Goal: Feedback & Contribution: Leave review/rating

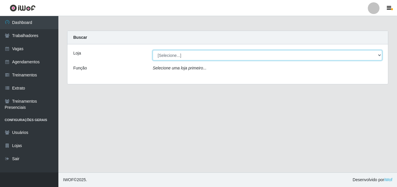
click at [167, 53] on select "[Selecione...] Chinatown Sushimi - [GEOGRAPHIC_DATA]" at bounding box center [267, 55] width 229 height 10
select select "357"
click at [153, 50] on select "[Selecione...] Chinatown Sushimi - [GEOGRAPHIC_DATA]" at bounding box center [267, 55] width 229 height 10
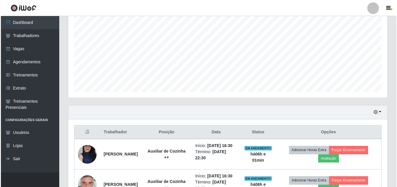
scroll to position [157, 0]
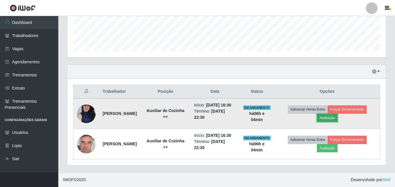
click at [333, 117] on button "Avaliação" at bounding box center [327, 118] width 21 height 8
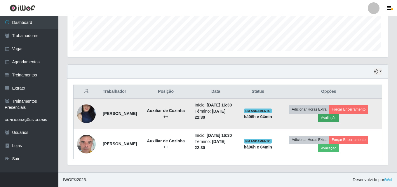
scroll to position [121, 316]
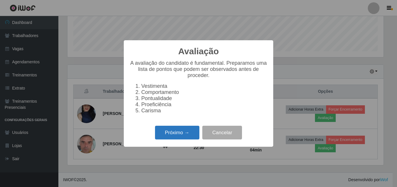
click at [166, 134] on button "Próximo →" at bounding box center [177, 133] width 44 height 14
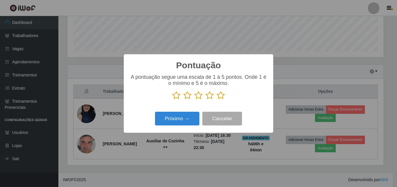
click at [221, 94] on icon at bounding box center [220, 95] width 8 height 9
click at [216, 100] on input "radio" at bounding box center [216, 100] width 0 height 0
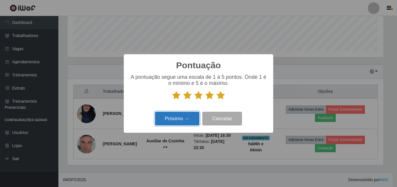
click at [178, 119] on button "Próximo →" at bounding box center [177, 119] width 44 height 14
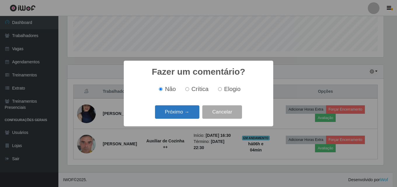
click at [169, 114] on button "Próximo →" at bounding box center [177, 112] width 44 height 14
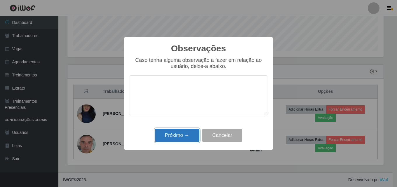
click at [174, 132] on button "Próximo →" at bounding box center [177, 136] width 44 height 14
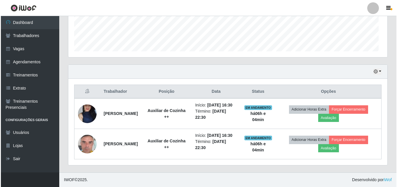
scroll to position [121, 319]
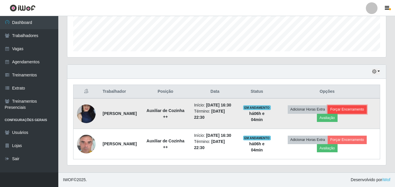
click at [353, 108] on button "Forçar Encerramento" at bounding box center [347, 109] width 39 height 8
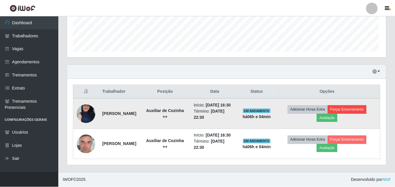
scroll to position [121, 316]
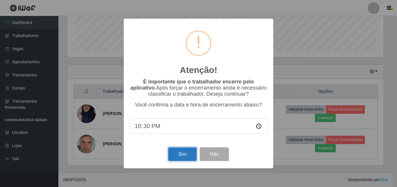
click at [181, 157] on button "Sim" at bounding box center [182, 154] width 28 height 14
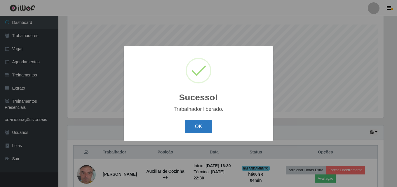
click at [199, 126] on button "OK" at bounding box center [198, 127] width 27 height 14
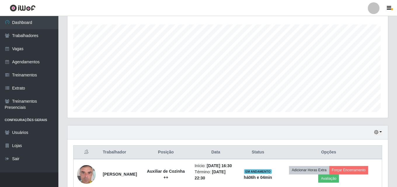
scroll to position [121, 319]
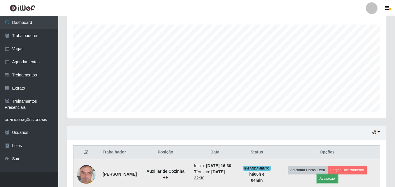
click at [334, 179] on button "Avaliação" at bounding box center [327, 178] width 21 height 8
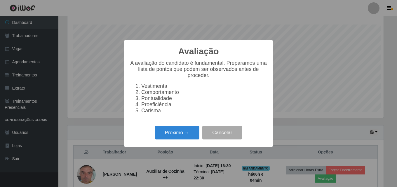
scroll to position [121, 316]
click at [168, 134] on button "Próximo →" at bounding box center [177, 133] width 44 height 14
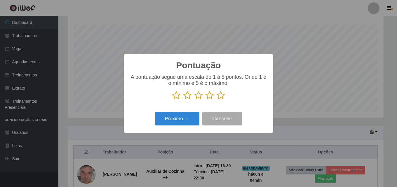
click at [218, 97] on icon at bounding box center [220, 95] width 8 height 9
click at [216, 100] on input "radio" at bounding box center [216, 100] width 0 height 0
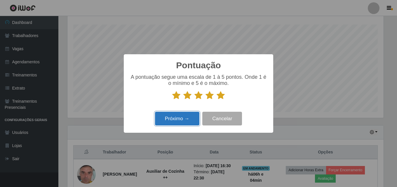
click at [174, 121] on button "Próximo →" at bounding box center [177, 119] width 44 height 14
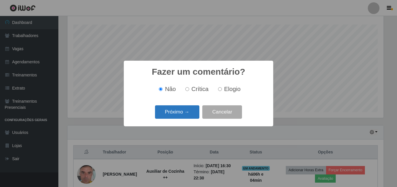
click at [180, 108] on button "Próximo →" at bounding box center [177, 112] width 44 height 14
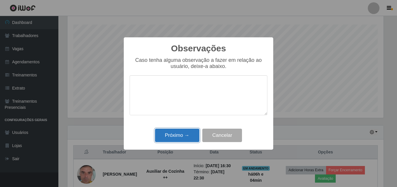
click at [179, 137] on button "Próximo →" at bounding box center [177, 136] width 44 height 14
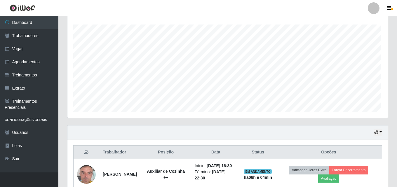
scroll to position [121, 319]
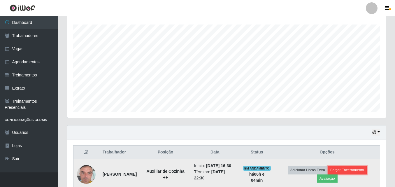
click at [356, 169] on button "Forçar Encerramento" at bounding box center [347, 170] width 39 height 8
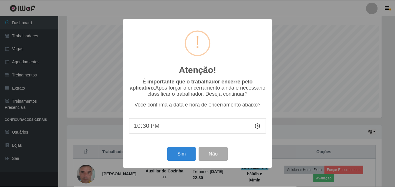
scroll to position [121, 316]
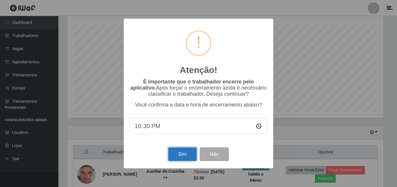
click at [181, 156] on button "Sim" at bounding box center [182, 154] width 28 height 14
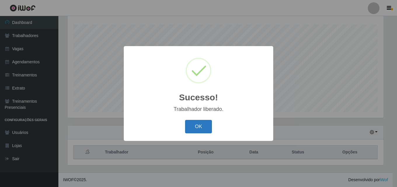
click at [200, 124] on button "OK" at bounding box center [198, 127] width 27 height 14
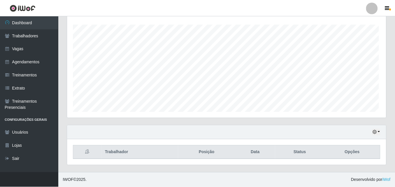
scroll to position [0, 0]
